Goal: Task Accomplishment & Management: Manage account settings

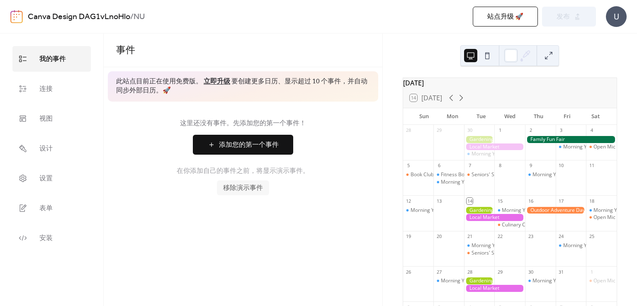
click at [260, 150] on span "添加您的第一个事件" at bounding box center [249, 145] width 60 height 10
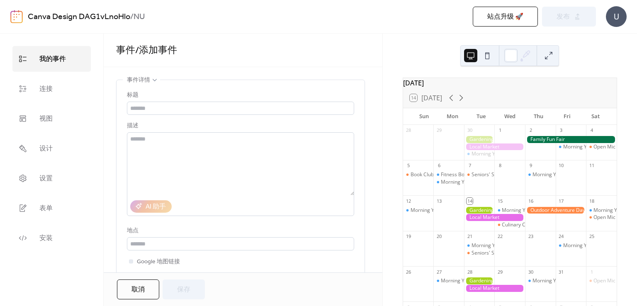
click at [287, 75] on div "**********" at bounding box center [243, 153] width 279 height 239
click at [52, 87] on span "连接" at bounding box center [45, 89] width 13 height 13
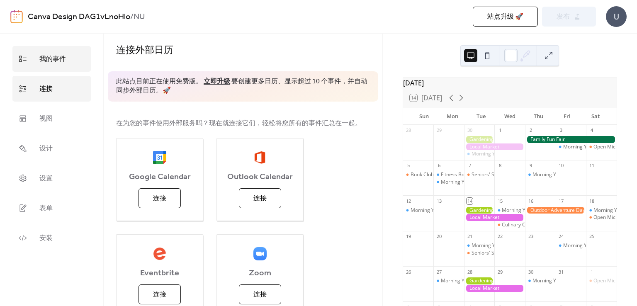
click at [68, 55] on link "我的事件" at bounding box center [51, 59] width 78 height 26
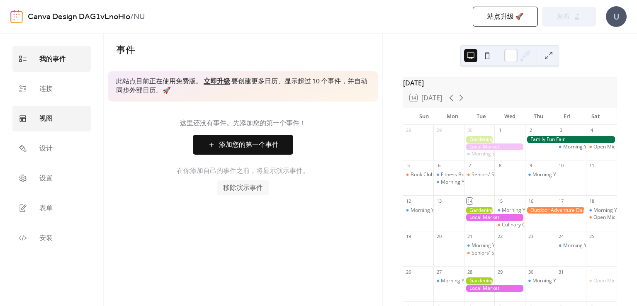
click at [48, 119] on span "视图" at bounding box center [45, 118] width 13 height 13
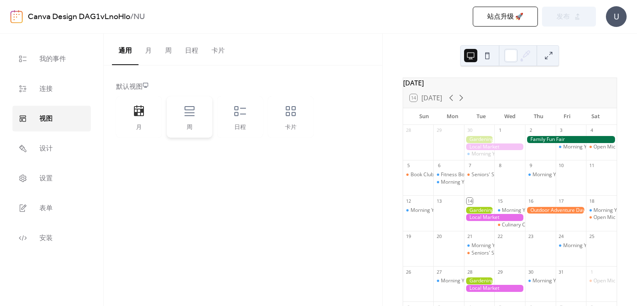
click at [195, 115] on icon at bounding box center [189, 110] width 13 height 13
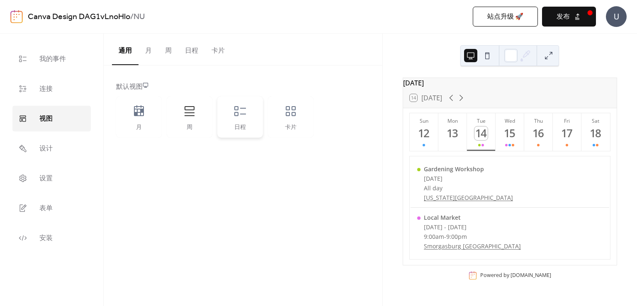
click at [241, 113] on icon at bounding box center [240, 111] width 12 height 10
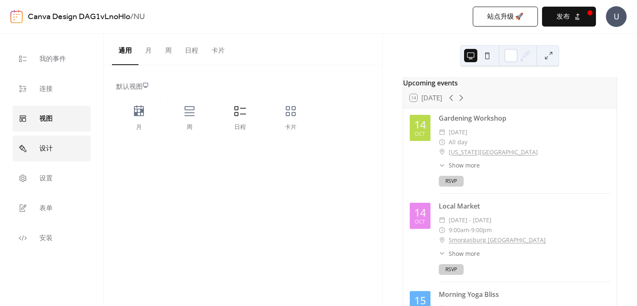
click at [51, 156] on link "设计" at bounding box center [51, 149] width 78 height 26
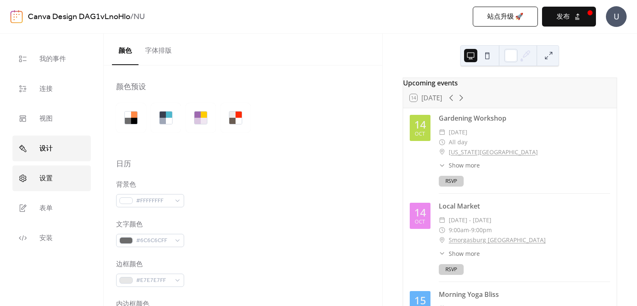
click at [50, 175] on span "设置" at bounding box center [45, 178] width 13 height 13
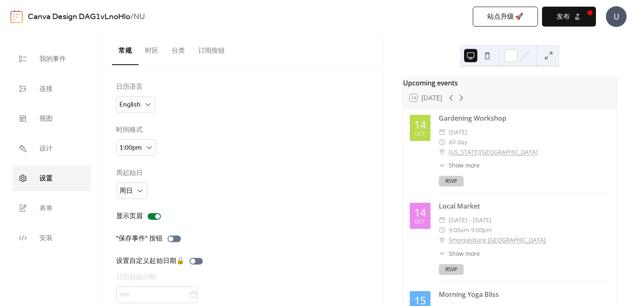
click at [145, 95] on div "日历语言 English" at bounding box center [135, 97] width 39 height 31
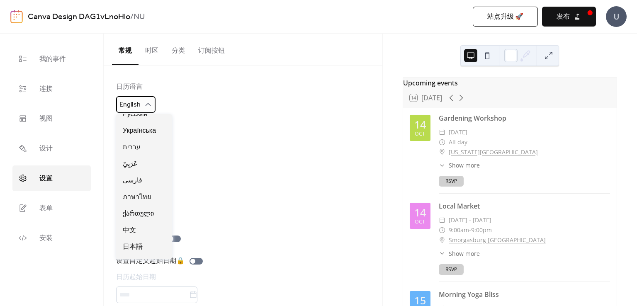
scroll to position [468, 0]
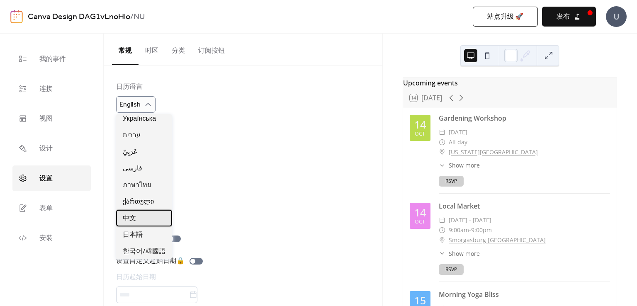
click at [142, 219] on div "中文" at bounding box center [144, 218] width 56 height 17
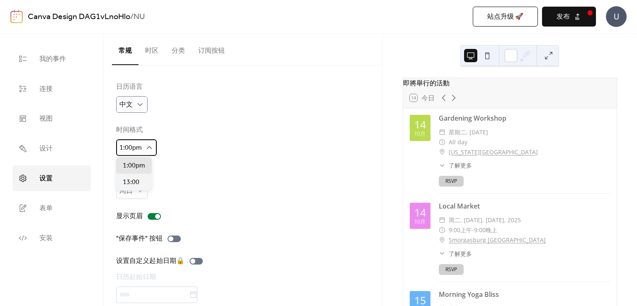
click at [148, 148] on icon at bounding box center [149, 147] width 8 height 8
click at [138, 166] on span "1:00pm" at bounding box center [134, 166] width 22 height 10
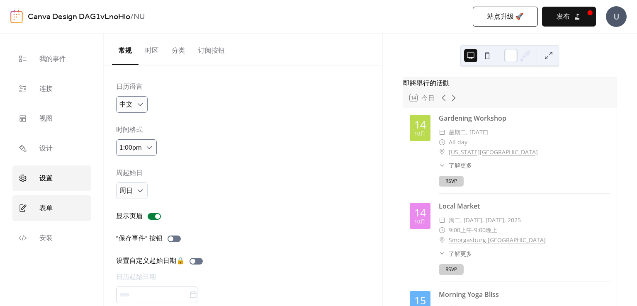
click at [56, 202] on link "表单" at bounding box center [51, 208] width 78 height 26
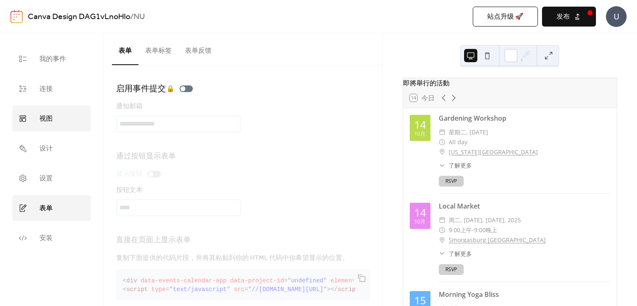
click at [55, 117] on link "视图" at bounding box center [51, 119] width 78 height 26
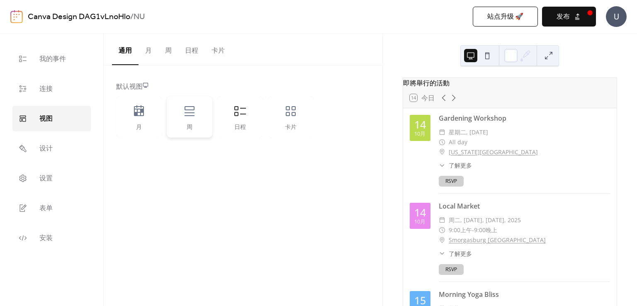
click at [197, 117] on div "周" at bounding box center [190, 116] width 46 height 41
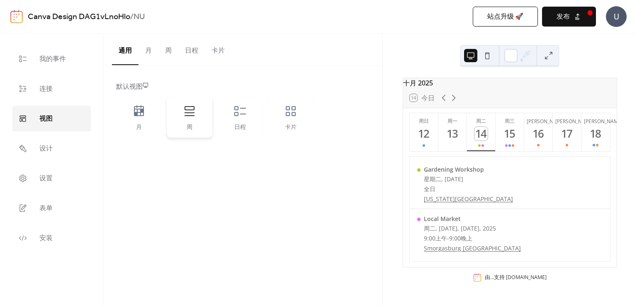
click at [185, 113] on icon at bounding box center [189, 110] width 13 height 13
click at [560, 19] on span "发布" at bounding box center [562, 17] width 13 height 10
click at [243, 124] on div "日程" at bounding box center [240, 127] width 29 height 7
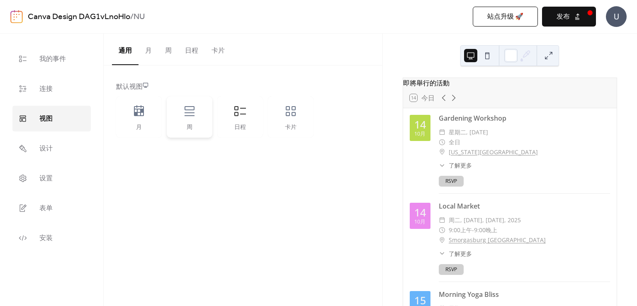
click at [200, 117] on div "周" at bounding box center [190, 116] width 46 height 41
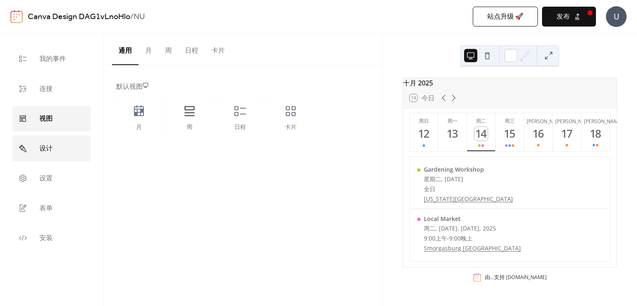
click at [31, 146] on link "设计" at bounding box center [51, 149] width 78 height 26
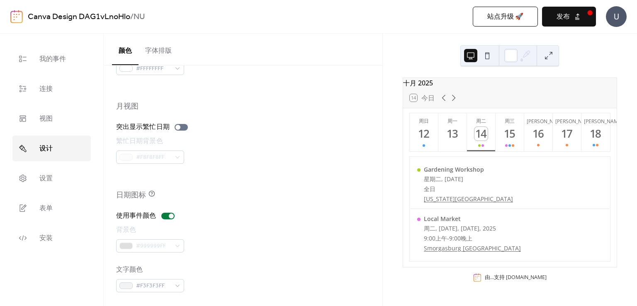
scroll to position [563, 0]
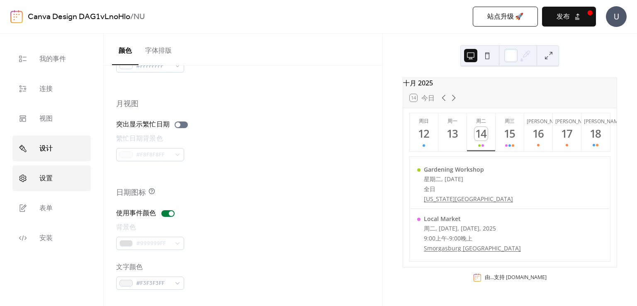
click at [59, 181] on link "设置" at bounding box center [51, 178] width 78 height 26
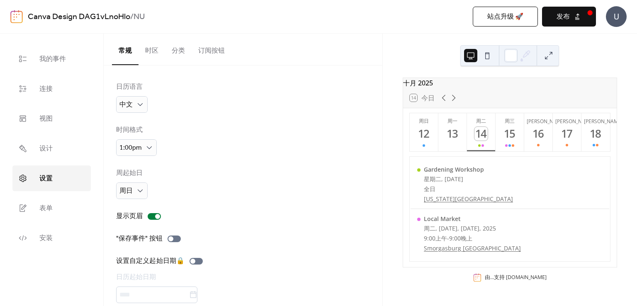
click at [56, 161] on ul "我的事件 连接 视图 设计 设置 表单 安装" at bounding box center [51, 148] width 78 height 205
click at [56, 155] on link "设计" at bounding box center [51, 149] width 78 height 26
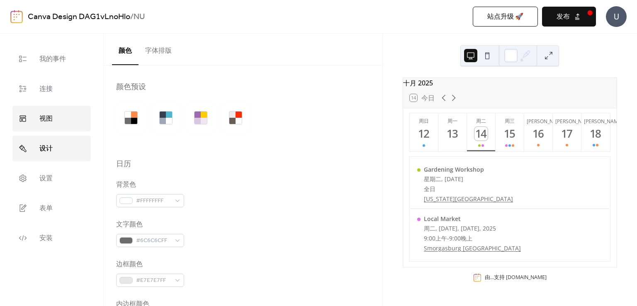
click at [61, 120] on link "视图" at bounding box center [51, 119] width 78 height 26
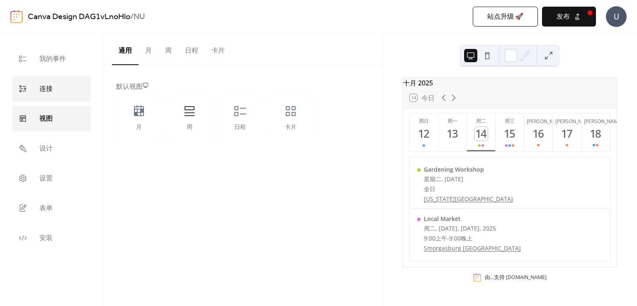
click at [61, 91] on link "连接" at bounding box center [51, 89] width 78 height 26
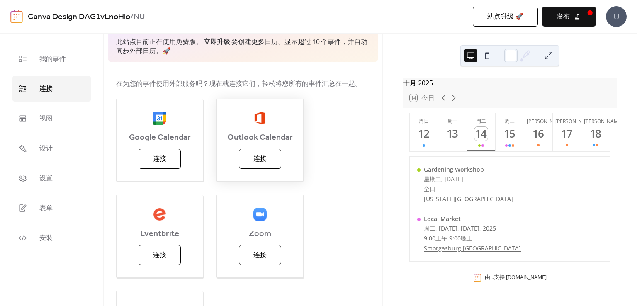
scroll to position [141, 0]
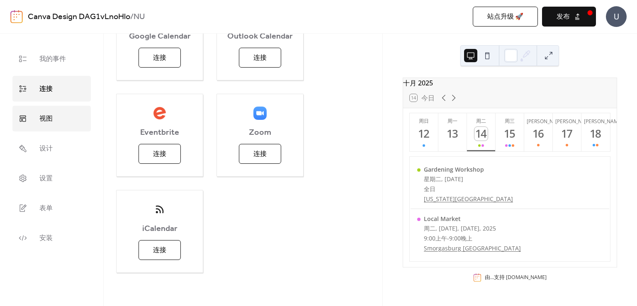
click at [44, 125] on span "视图" at bounding box center [45, 118] width 13 height 13
